Goal: Information Seeking & Learning: Learn about a topic

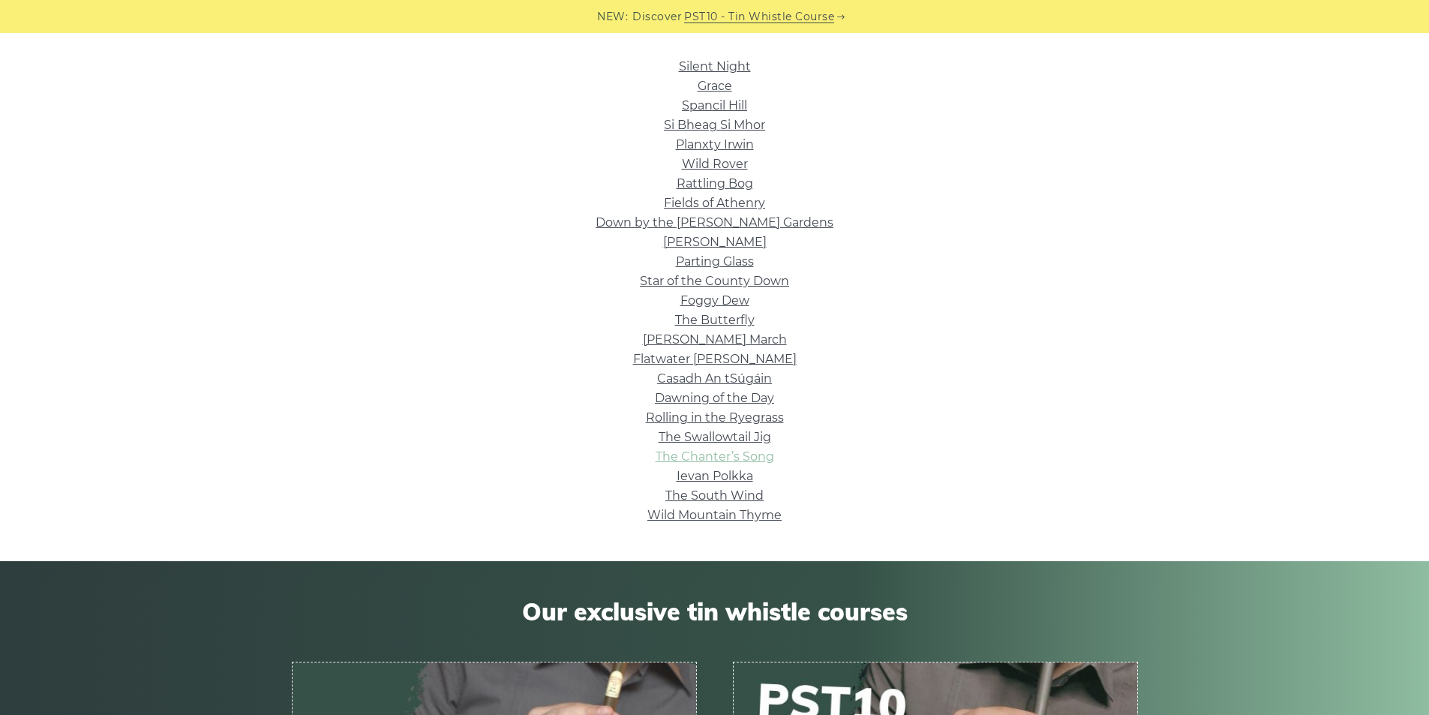
scroll to position [375, 0]
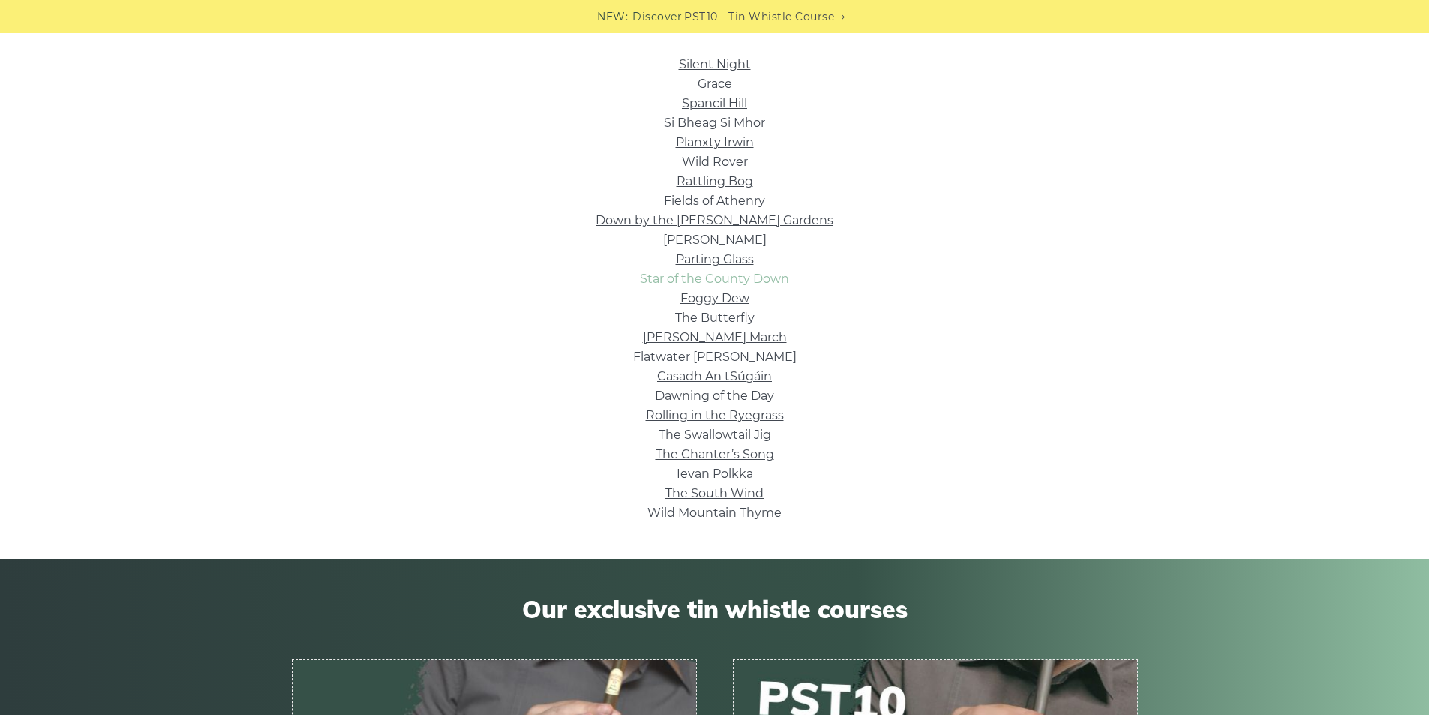
click at [734, 272] on link "Star of the County Down" at bounding box center [714, 279] width 149 height 14
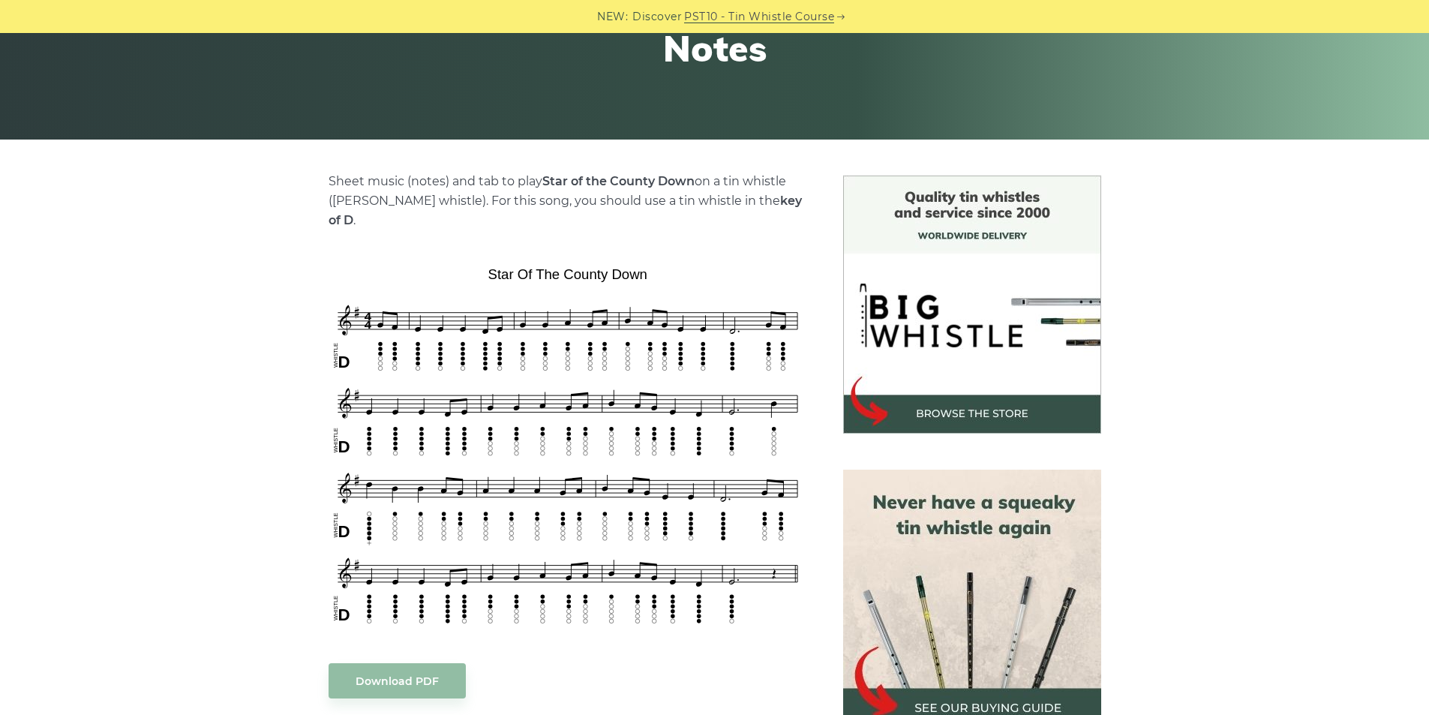
scroll to position [250, 0]
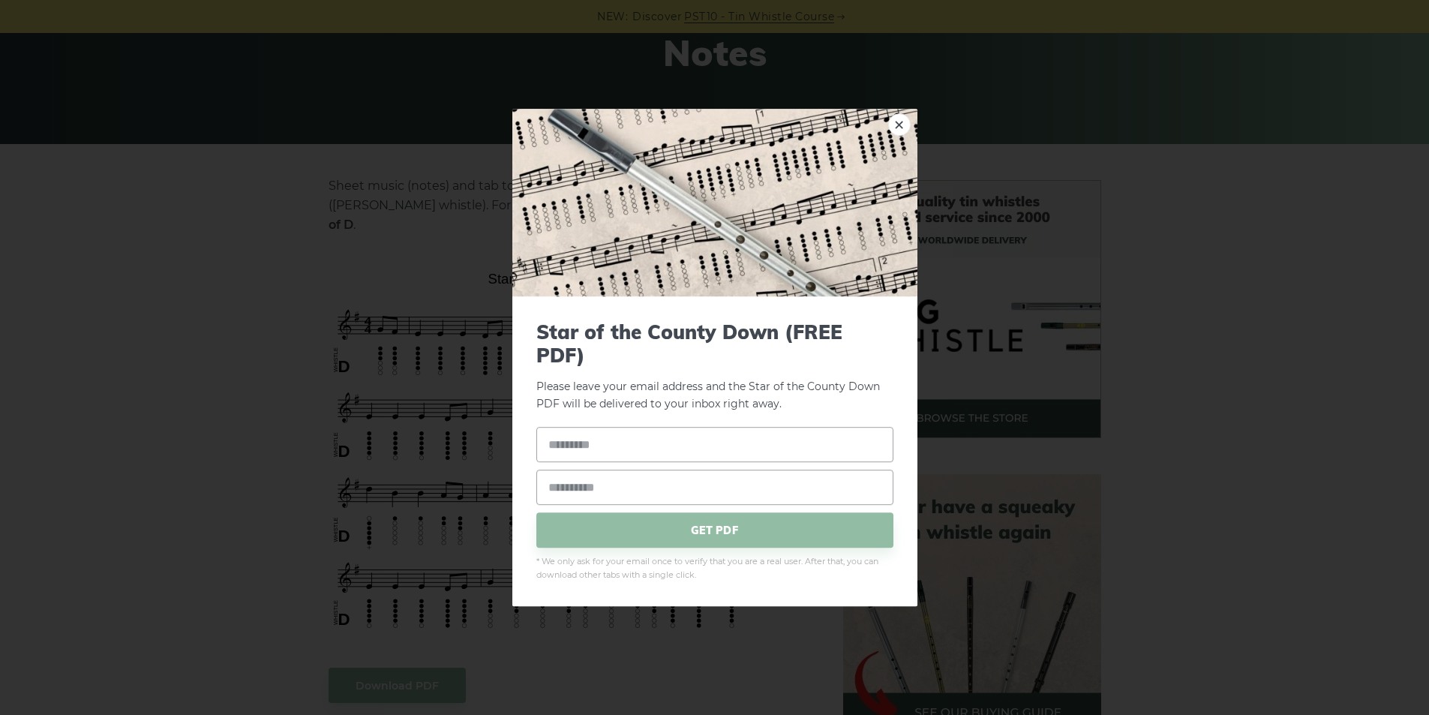
click at [525, 656] on div "× Star of the County Down (FREE PDF) Please leave your email address and the St…" at bounding box center [714, 357] width 1429 height 715
click at [892, 127] on link "×" at bounding box center [899, 124] width 23 height 23
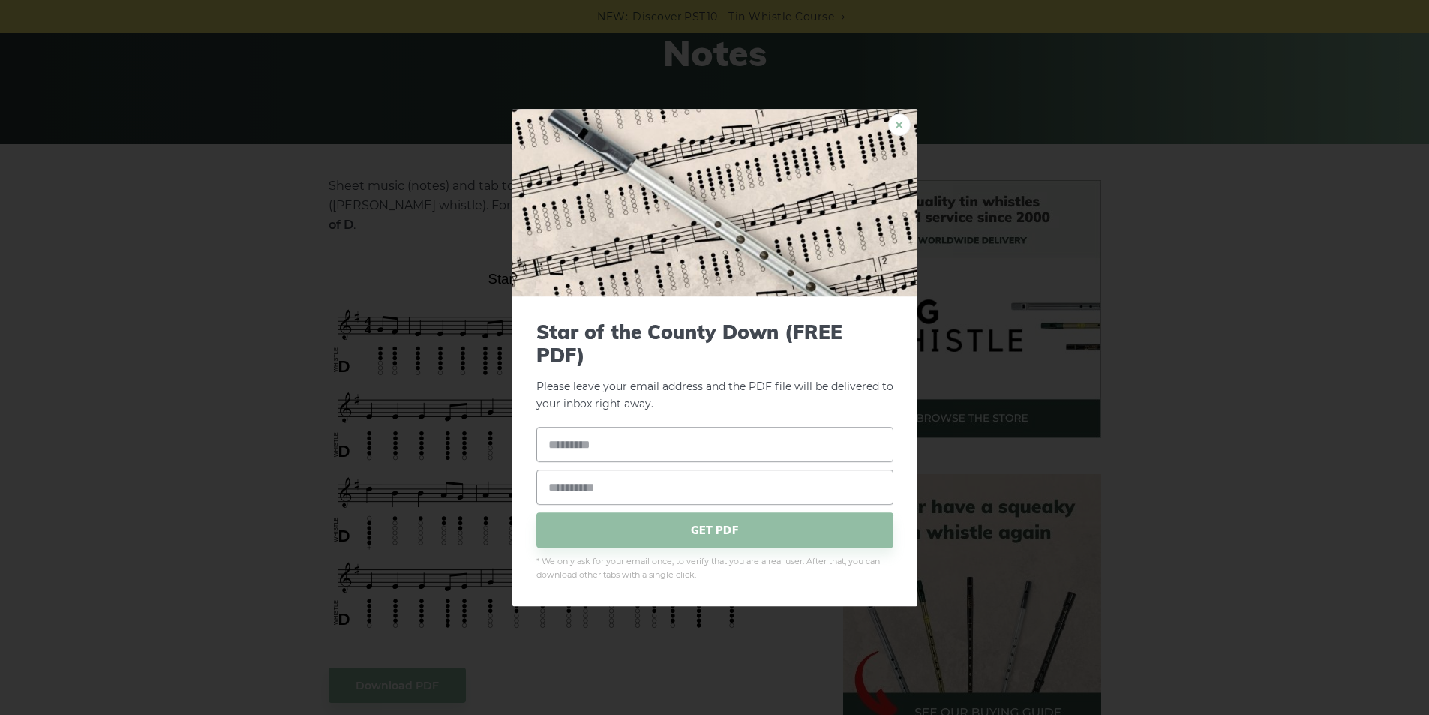
click at [899, 127] on link "×" at bounding box center [899, 124] width 23 height 23
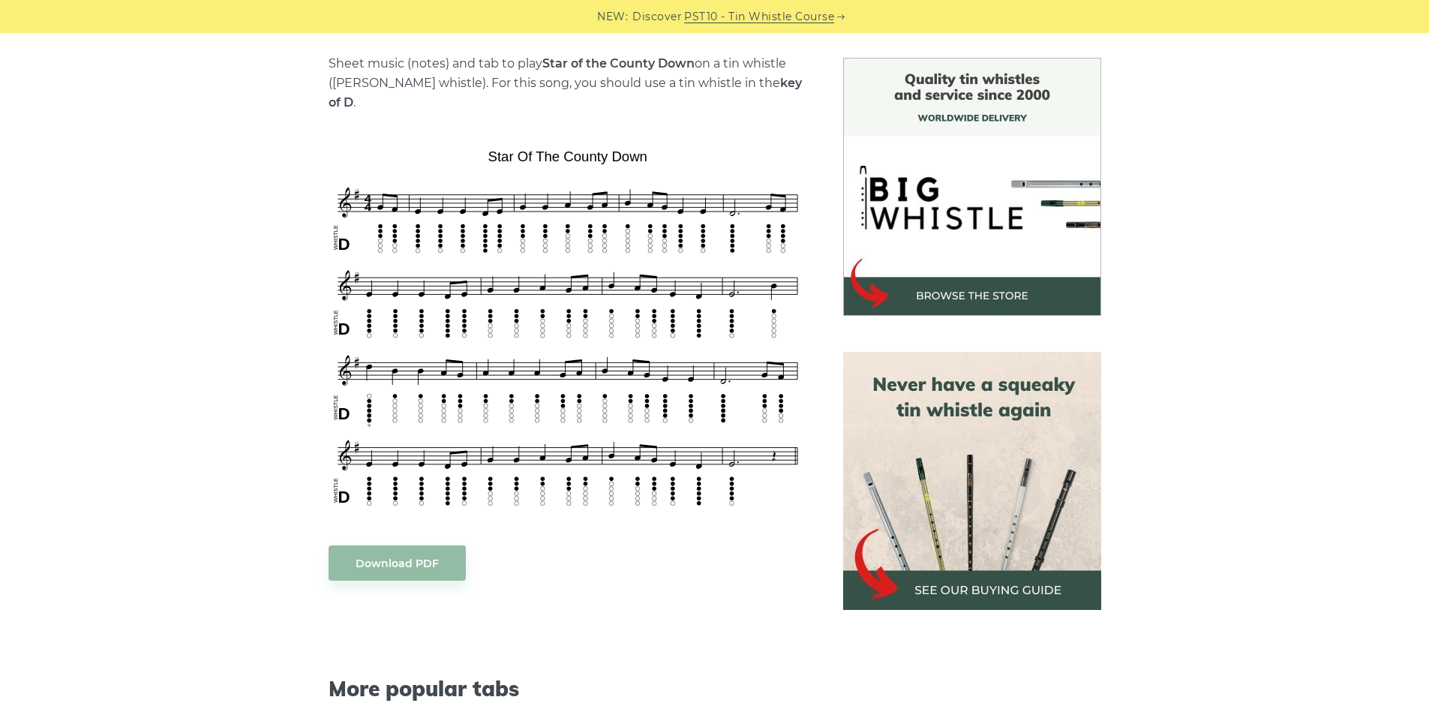
scroll to position [375, 0]
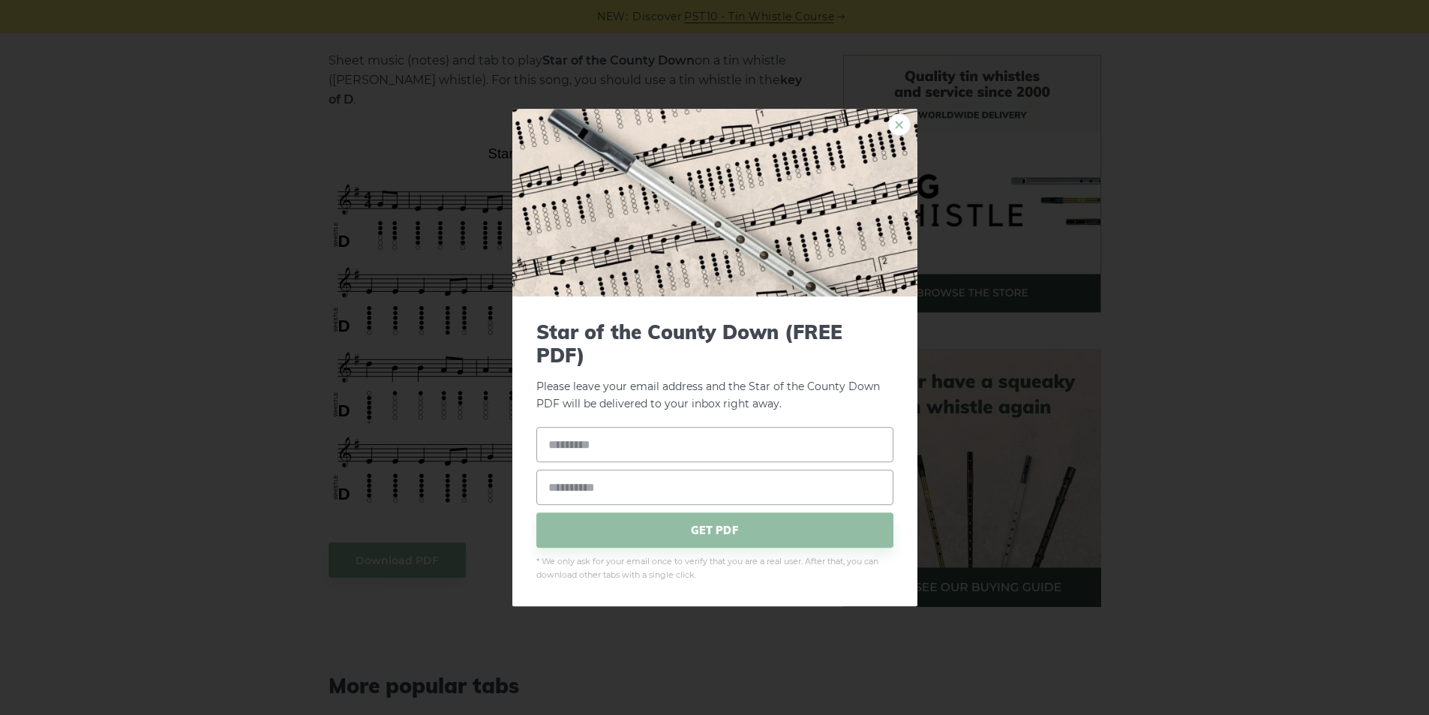
click at [897, 119] on link "×" at bounding box center [899, 124] width 23 height 23
